Goal: Information Seeking & Learning: Learn about a topic

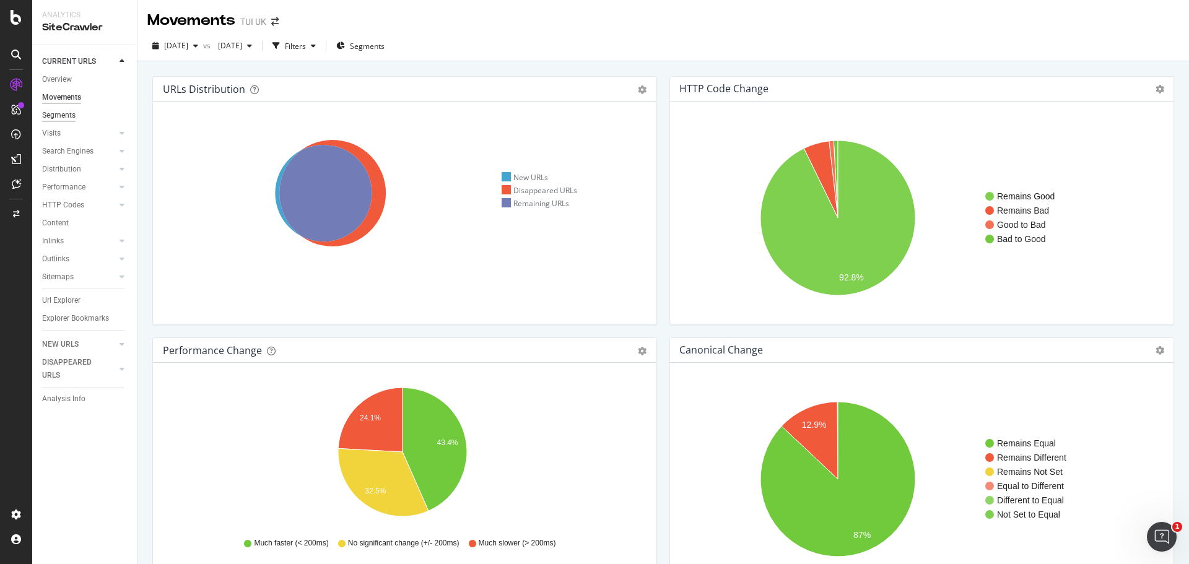
click at [58, 115] on div "Segments" at bounding box center [58, 115] width 33 height 13
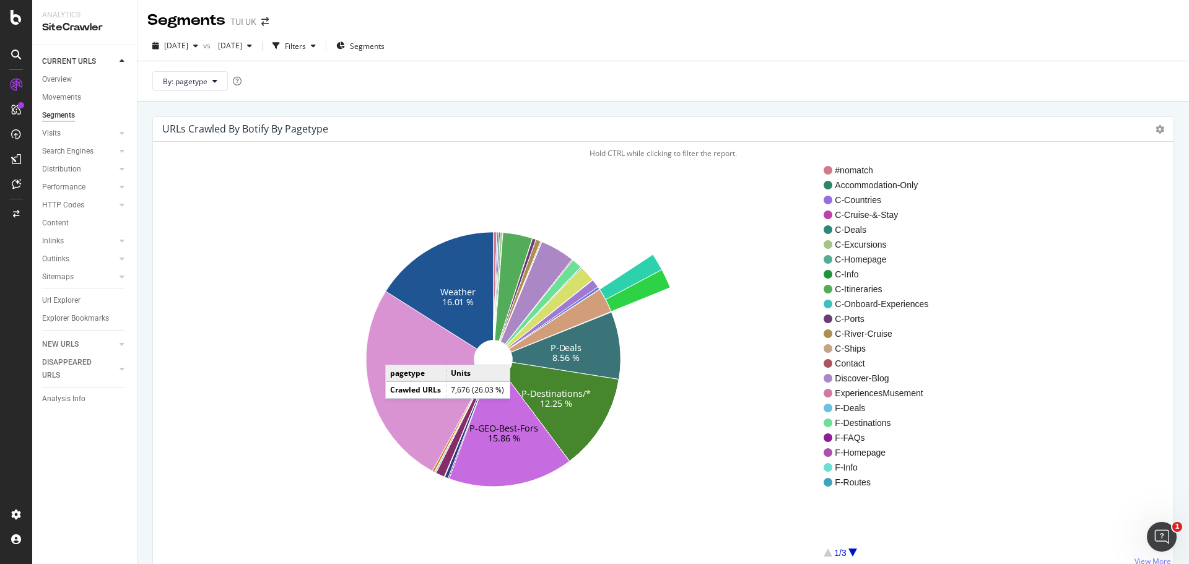
click at [397, 352] on icon at bounding box center [425, 381] width 118 height 180
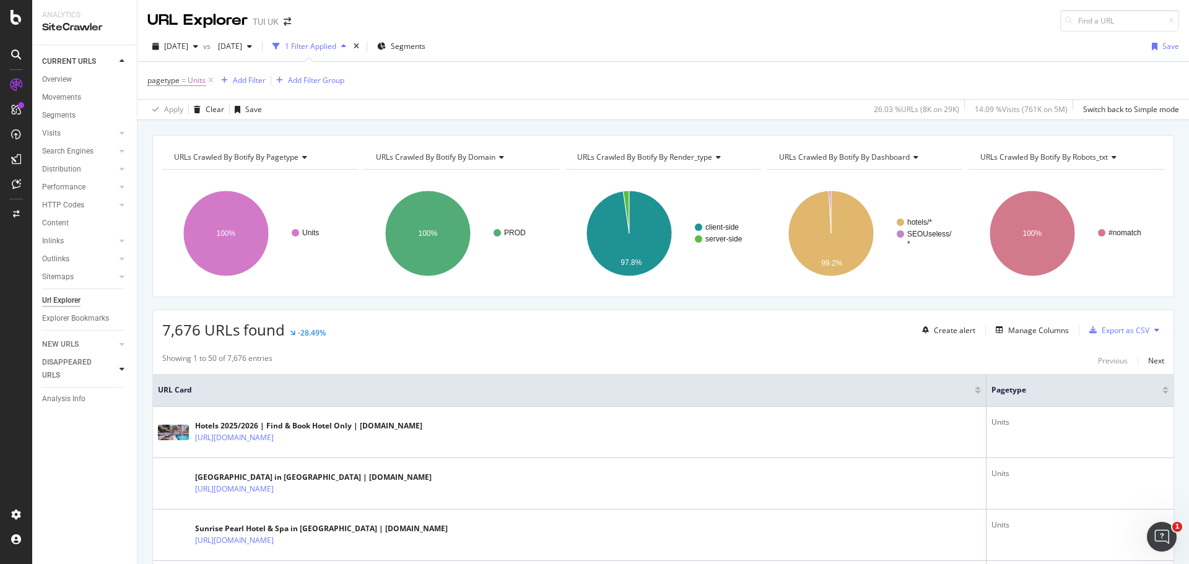
click at [119, 367] on icon at bounding box center [121, 368] width 5 height 7
click at [80, 236] on div "HTTP Codes" at bounding box center [63, 236] width 42 height 13
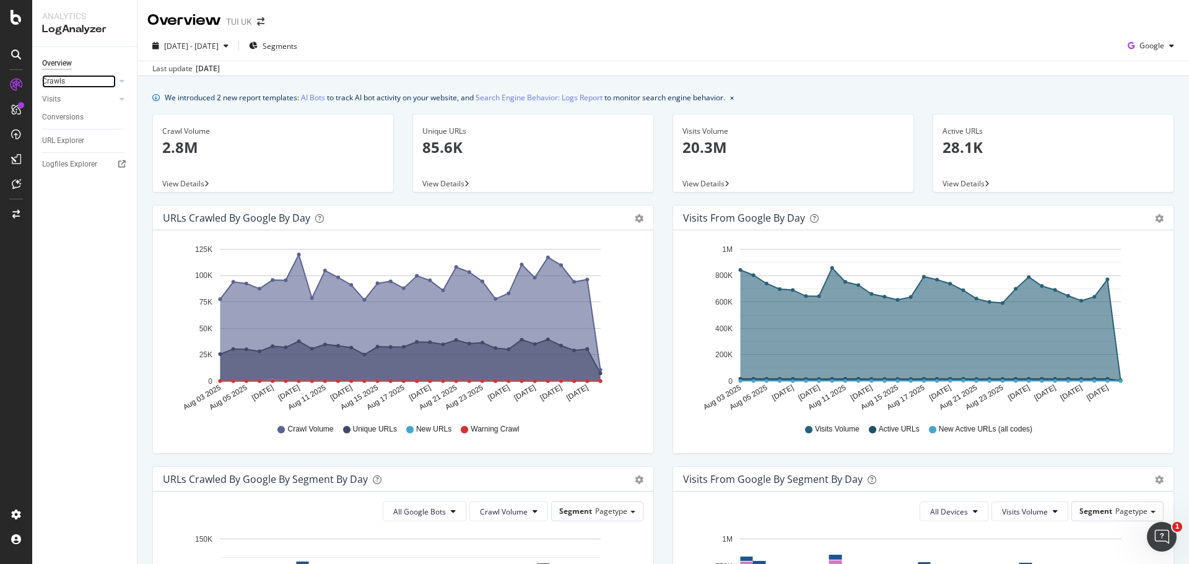
click at [108, 82] on div at bounding box center [109, 81] width 12 height 12
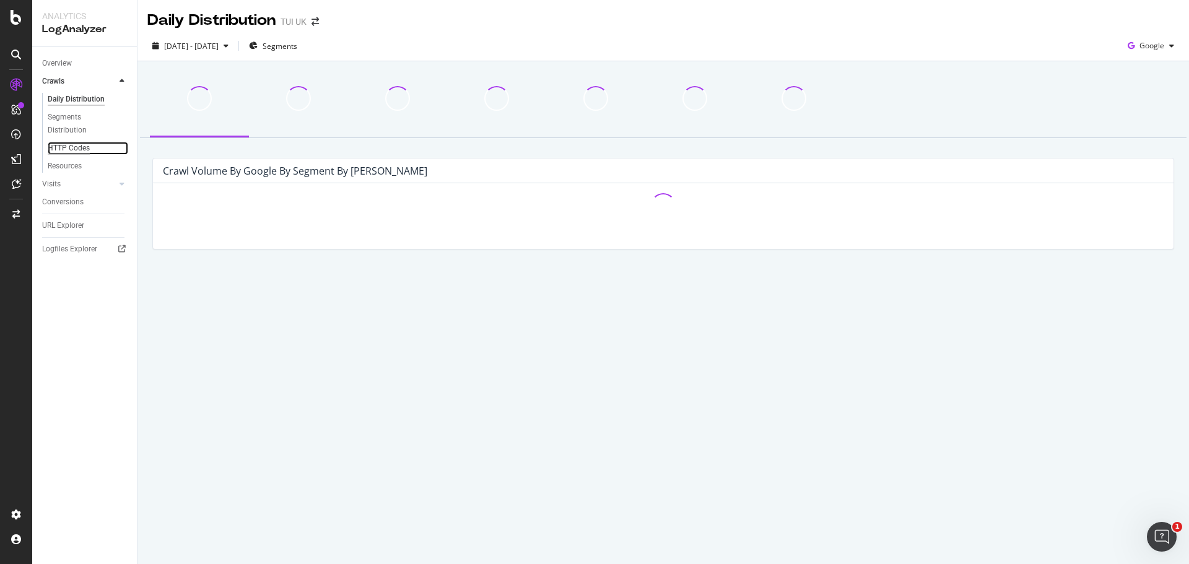
click at [76, 147] on div "HTTP Codes" at bounding box center [69, 148] width 42 height 13
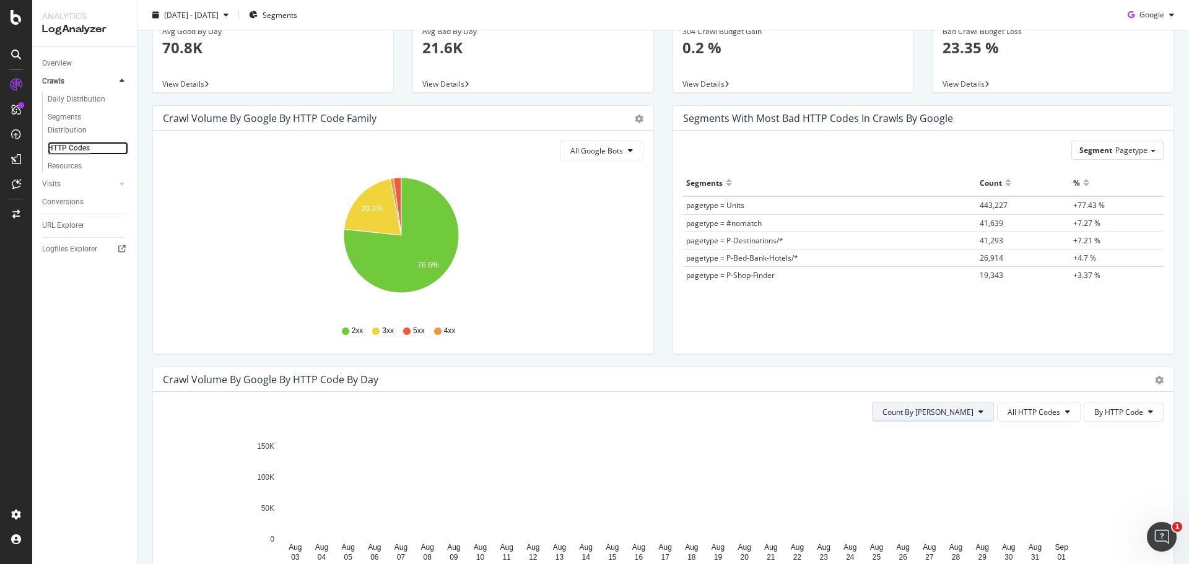
scroll to position [186, 0]
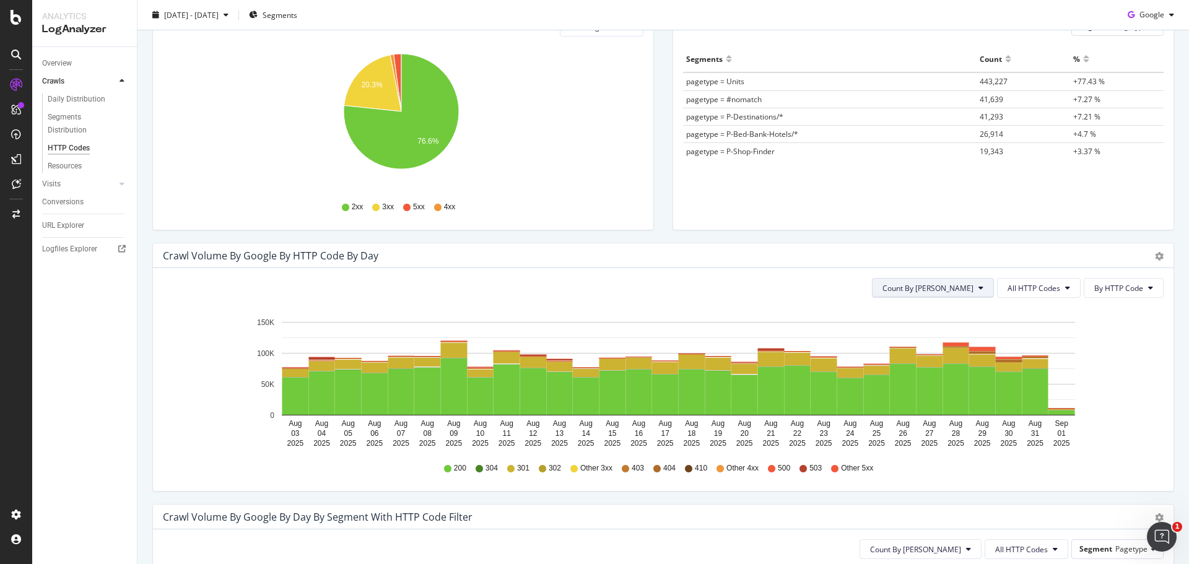
click at [951, 287] on span "Count By [PERSON_NAME]" at bounding box center [927, 288] width 91 height 11
click at [1035, 288] on span "All HTTP Codes" at bounding box center [1033, 288] width 53 height 11
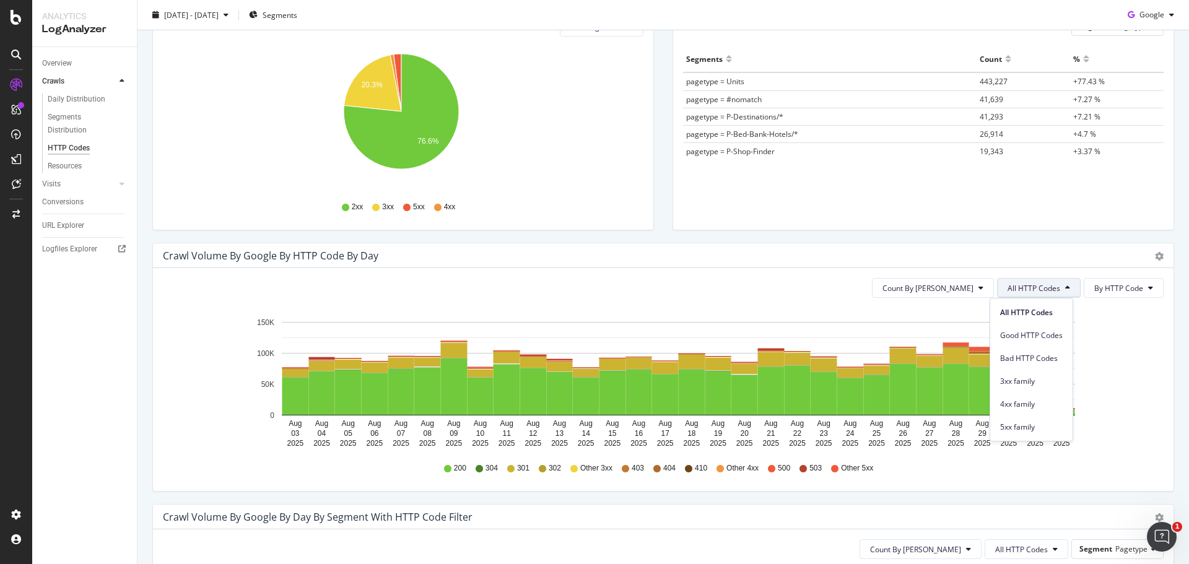
click at [1035, 288] on span "All HTTP Codes" at bounding box center [1033, 288] width 53 height 11
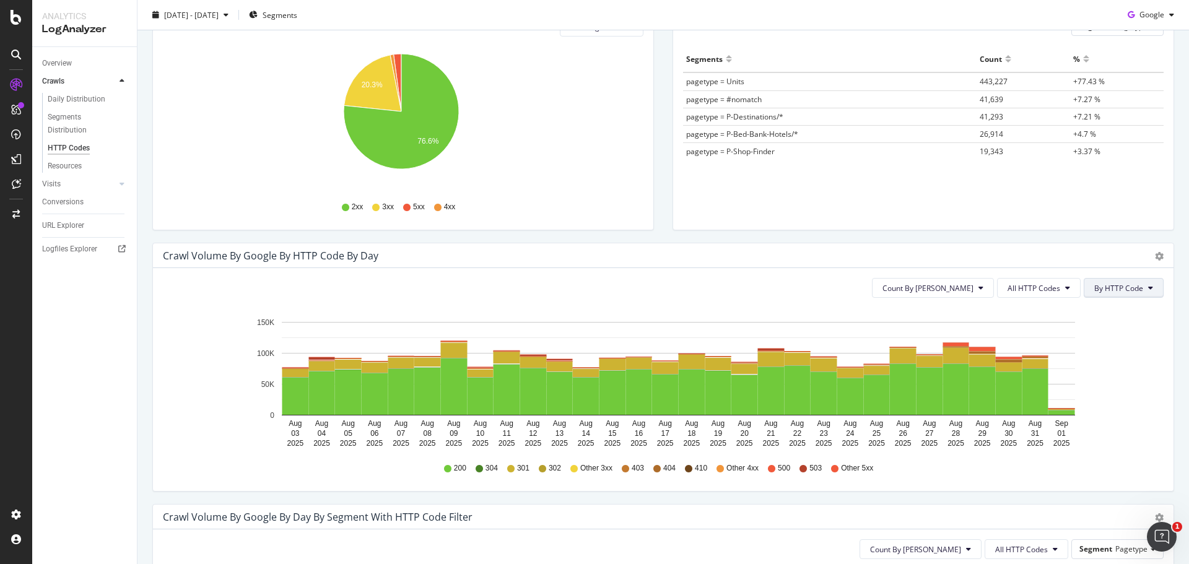
click at [1108, 288] on span "By HTTP Code" at bounding box center [1118, 288] width 49 height 11
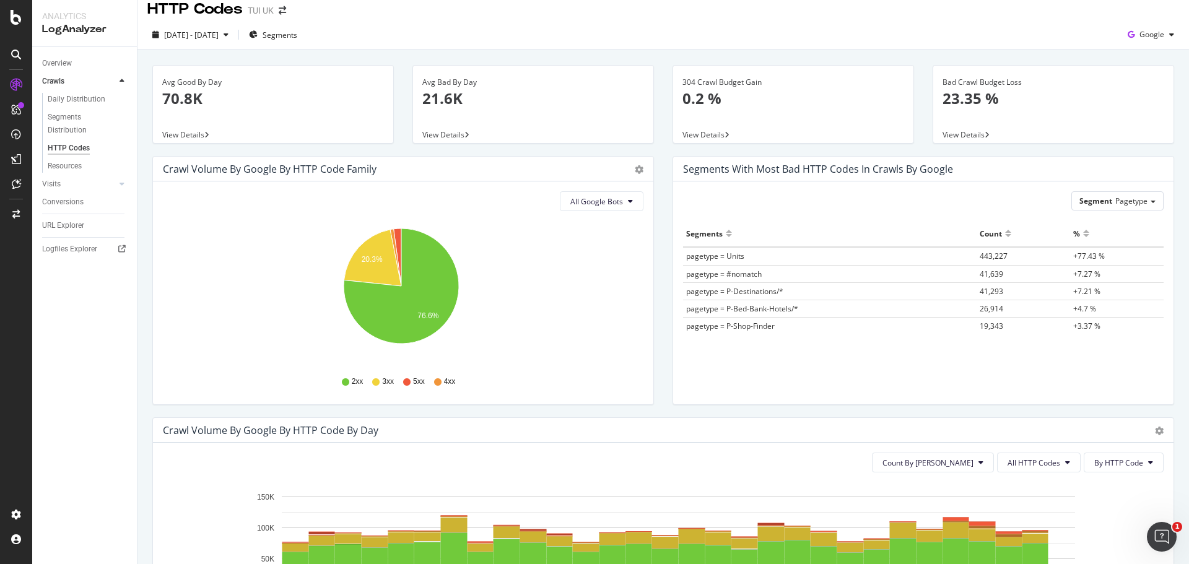
scroll to position [0, 0]
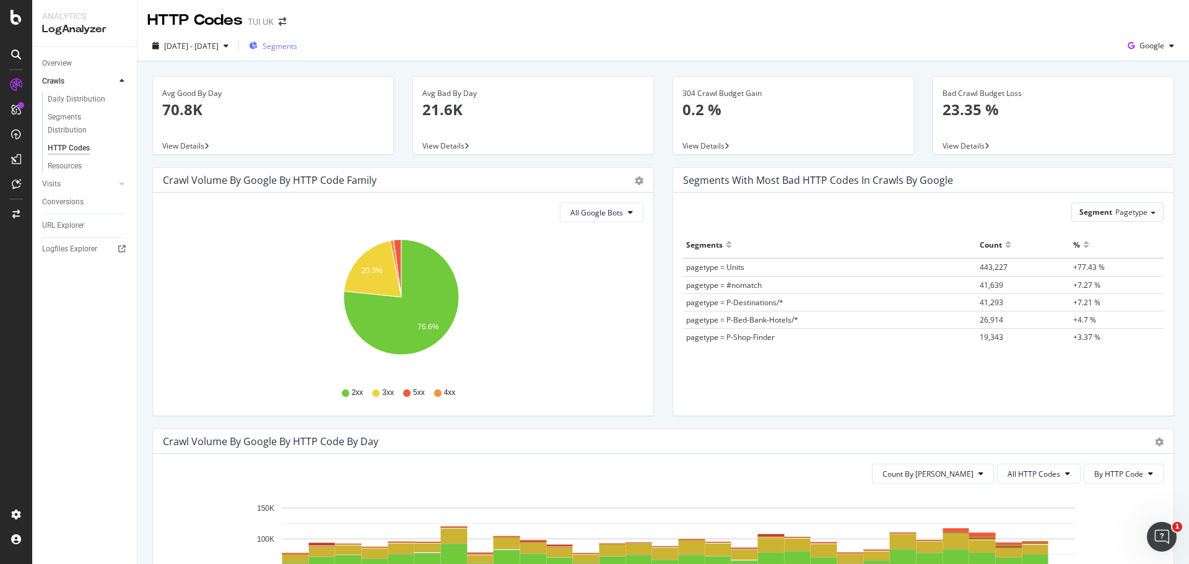
click at [297, 47] on span "Segments" at bounding box center [279, 46] width 35 height 11
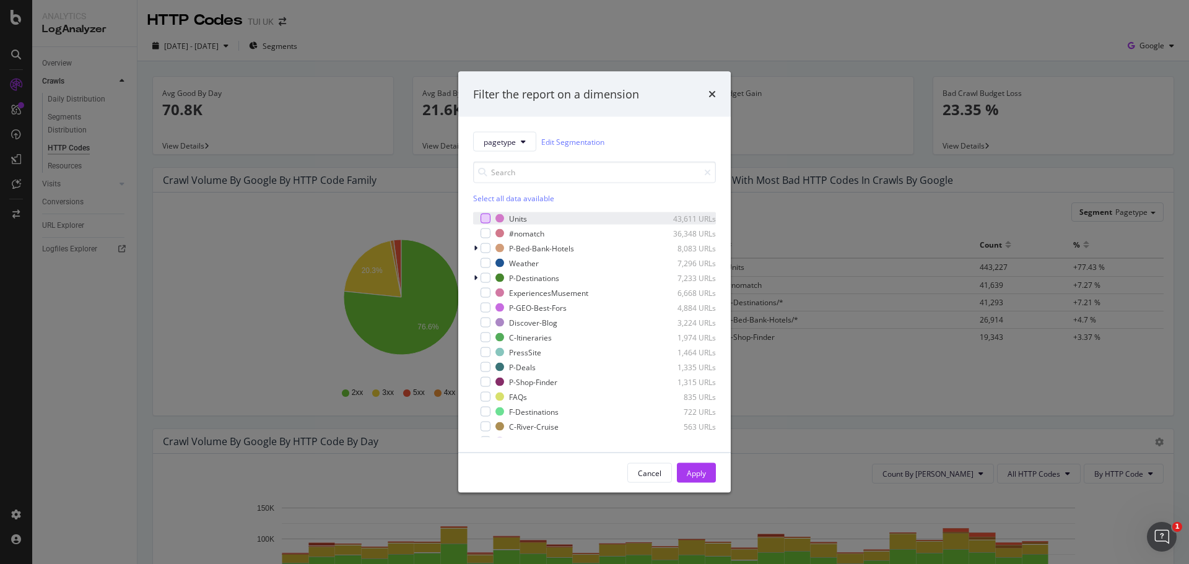
click at [486, 218] on div "modal" at bounding box center [485, 219] width 10 height 10
click at [693, 468] on div "Apply" at bounding box center [696, 472] width 19 height 11
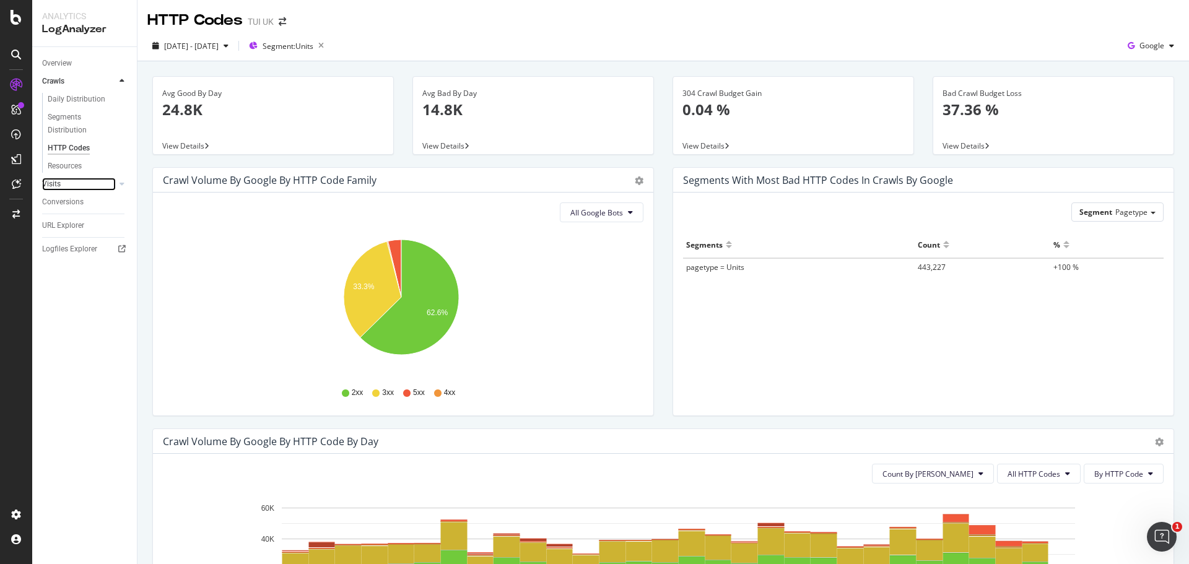
click at [66, 185] on link "Visits" at bounding box center [79, 184] width 74 height 13
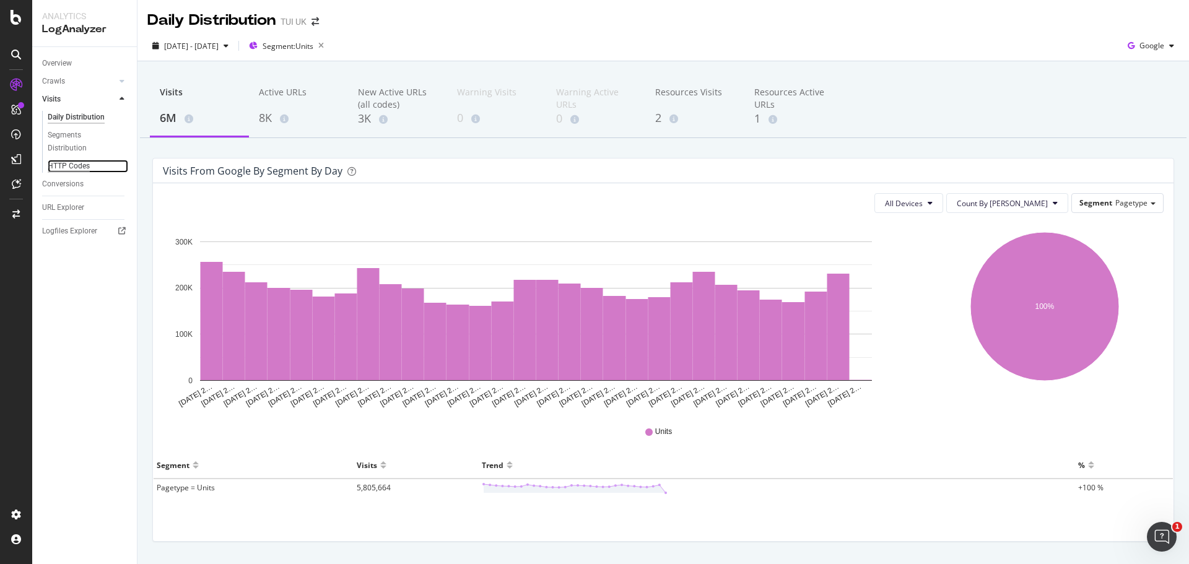
click at [74, 165] on div "HTTP Codes" at bounding box center [69, 166] width 42 height 13
